Goal: Task Accomplishment & Management: Use online tool/utility

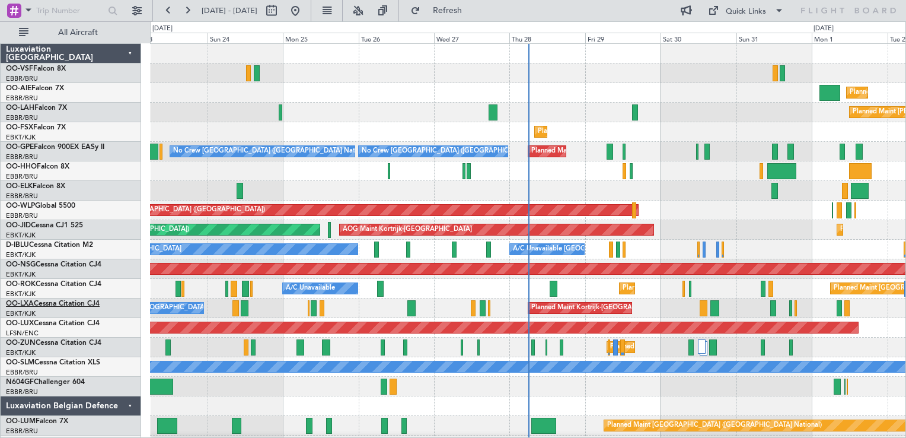
click at [31, 303] on span "OO-LXA" at bounding box center [20, 303] width 28 height 7
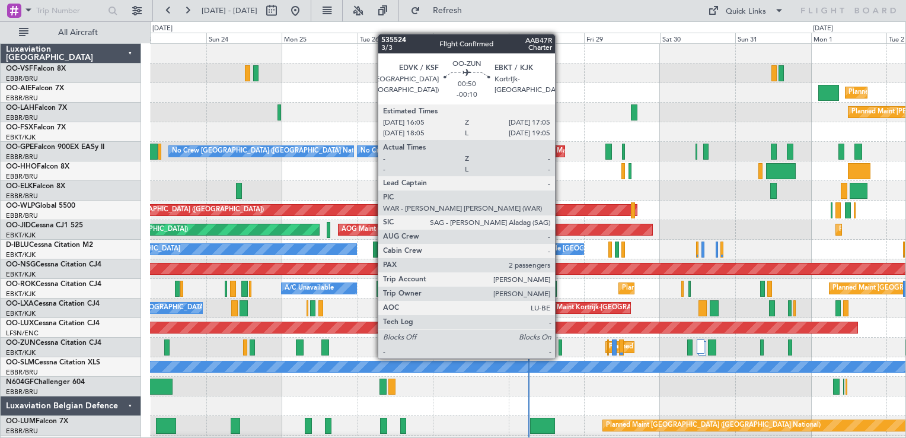
click at [561, 346] on div at bounding box center [561, 347] width 4 height 16
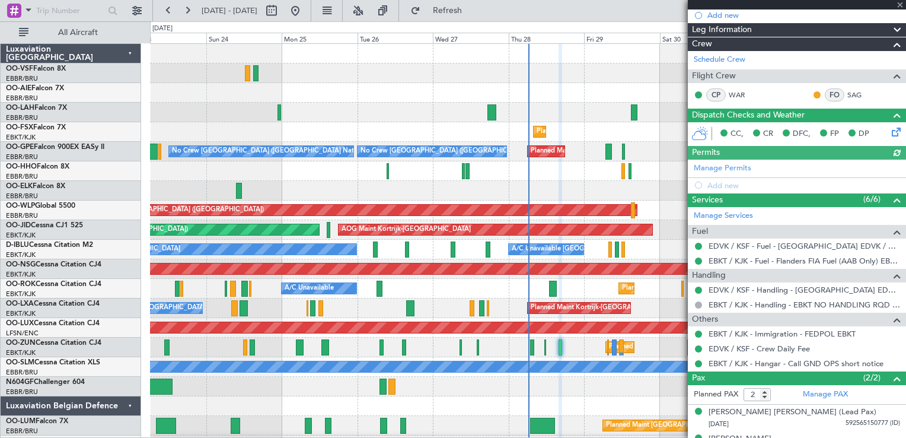
scroll to position [140, 0]
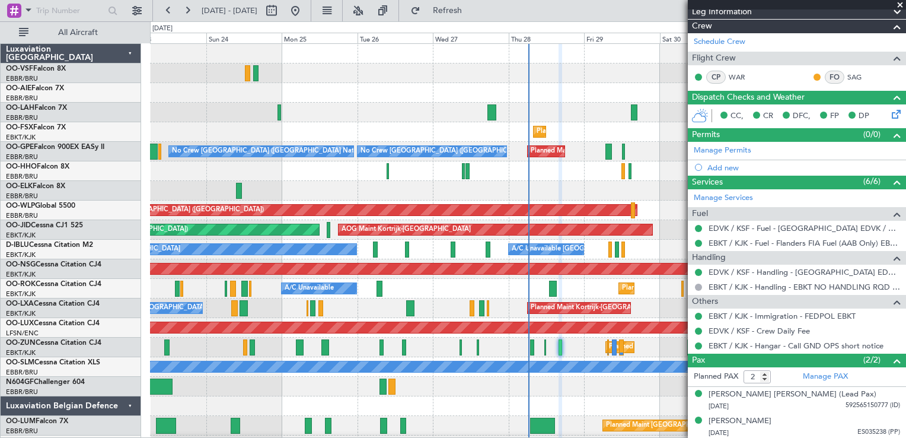
click at [902, 2] on span at bounding box center [900, 5] width 12 height 11
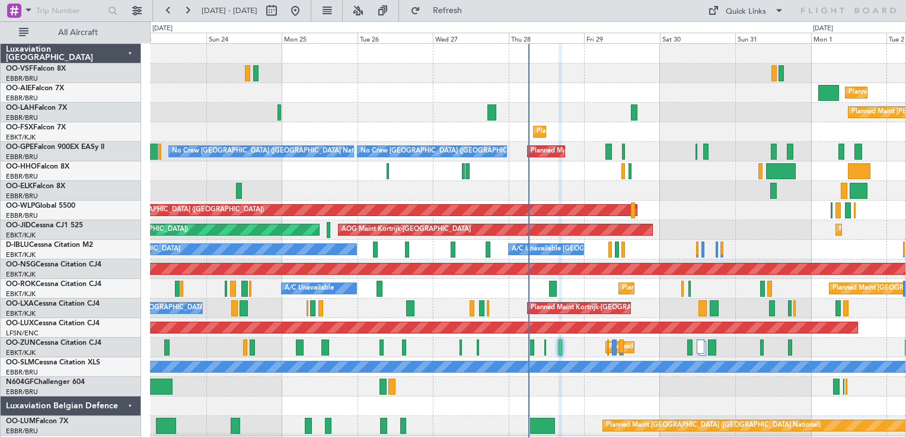
type input "0"
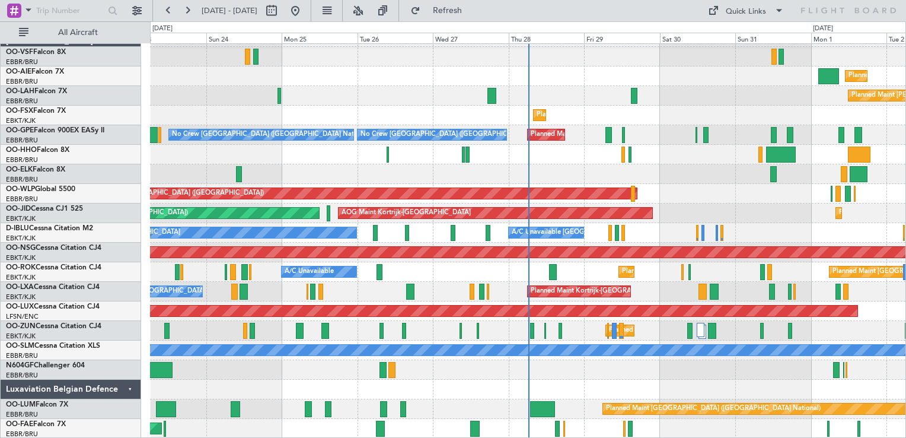
scroll to position [17, 0]
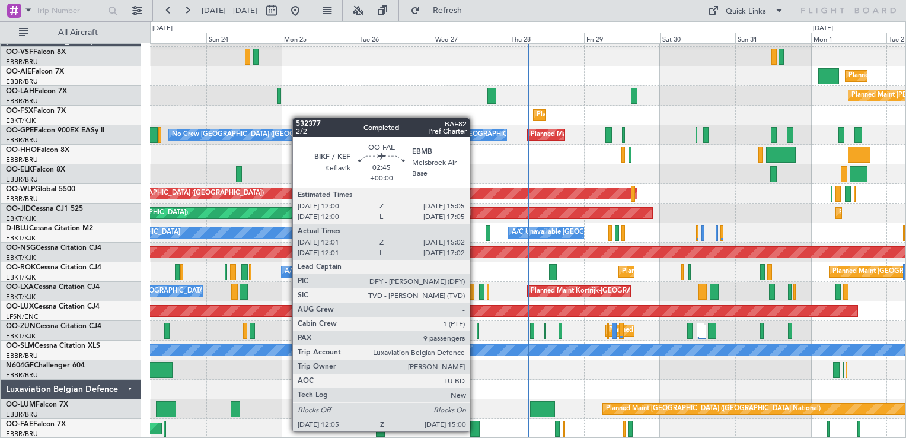
click at [475, 430] on div at bounding box center [474, 429] width 9 height 16
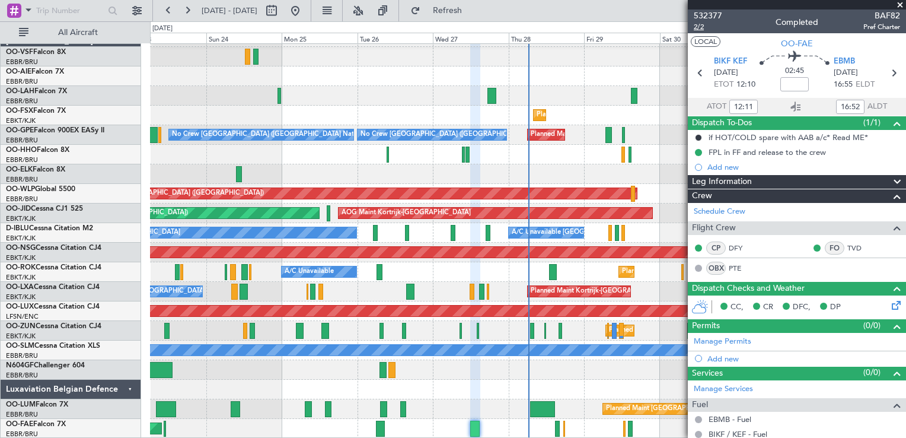
type input "14:52"
click at [902, 3] on span at bounding box center [900, 5] width 12 height 11
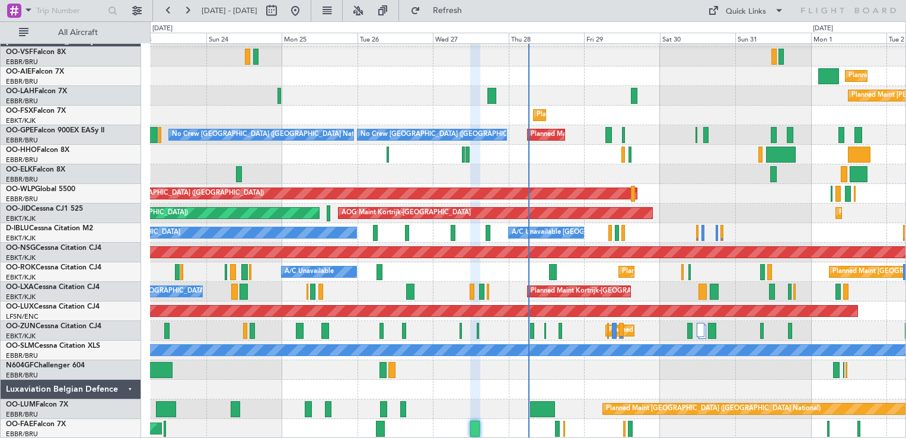
type input "0"
